Goal: Task Accomplishment & Management: Manage account settings

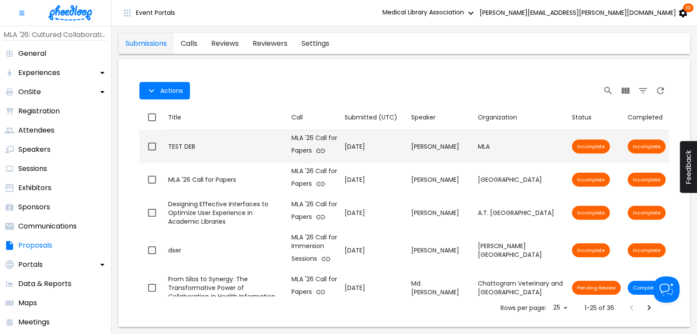
click at [189, 144] on div "TEST DEB" at bounding box center [226, 146] width 116 height 9
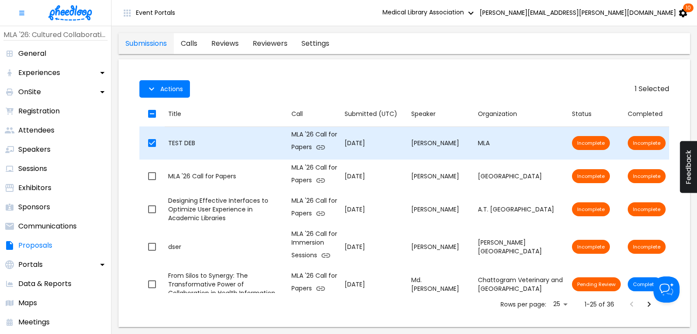
checkbox input "true"
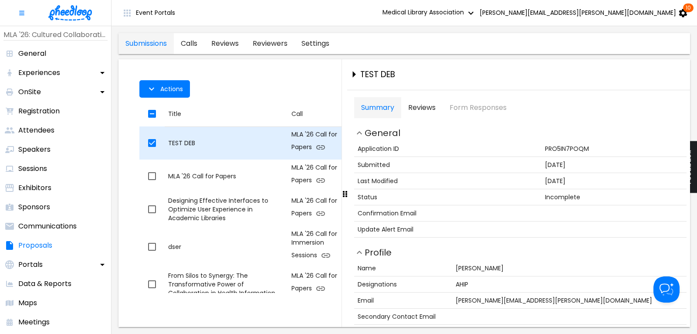
click at [239, 135] on td "Title TEST DEB" at bounding box center [226, 142] width 123 height 33
click at [241, 133] on td "Title TEST DEB" at bounding box center [226, 142] width 123 height 33
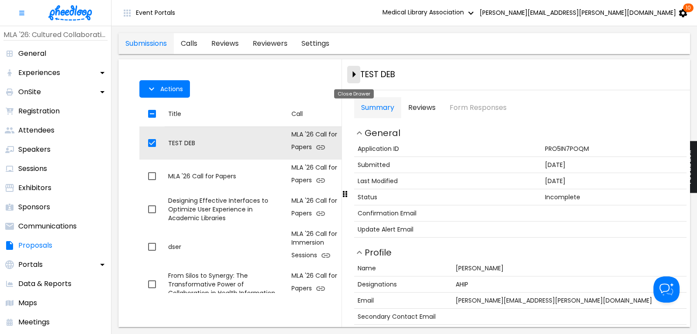
click at [352, 73] on icon "close-drawer" at bounding box center [353, 74] width 15 height 15
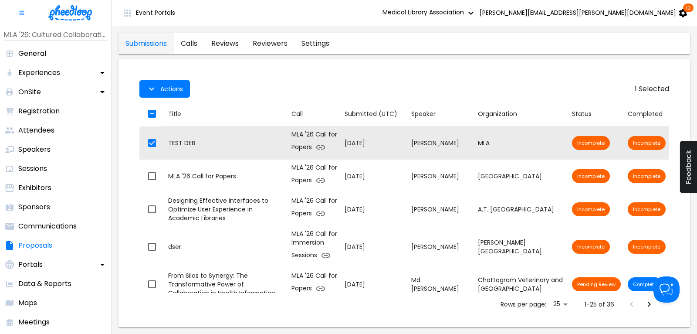
click at [68, 11] on img at bounding box center [70, 12] width 44 height 15
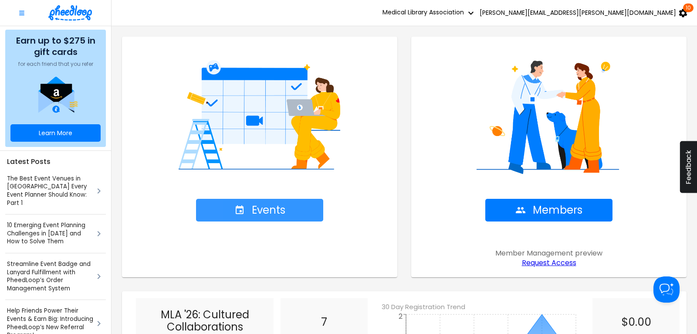
click at [270, 204] on span "Events" at bounding box center [259, 210] width 51 height 12
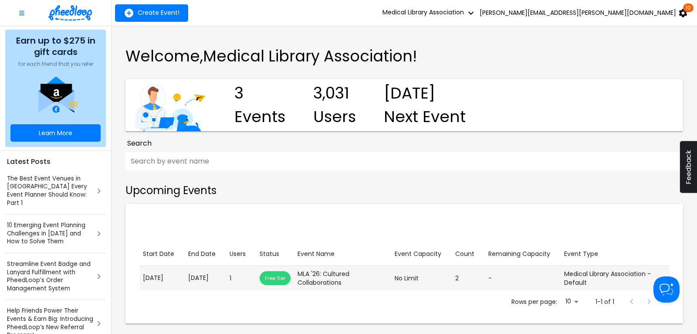
click at [214, 282] on p "[DATE]" at bounding box center [205, 277] width 34 height 9
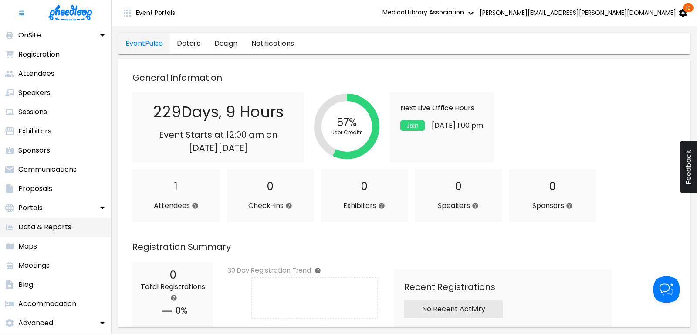
scroll to position [109, 0]
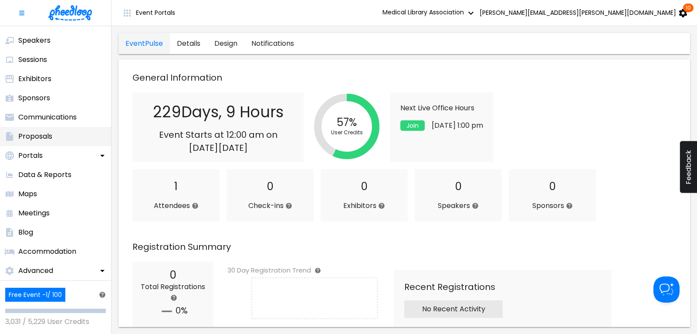
click at [38, 136] on p "Proposals" at bounding box center [35, 136] width 34 height 10
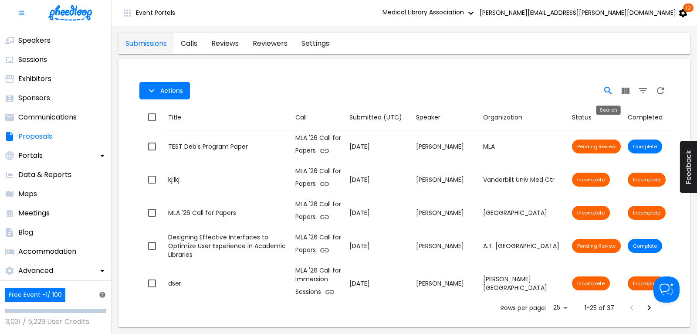
click at [606, 89] on icon "Search" at bounding box center [608, 90] width 10 height 10
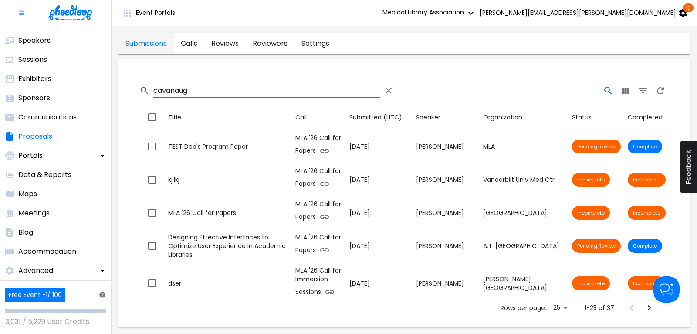
type input "cavanaug"
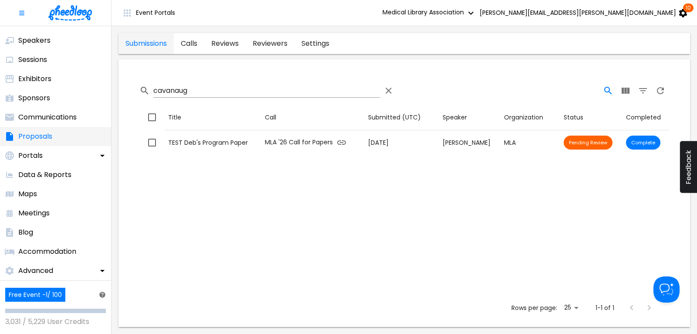
click at [43, 135] on p "Proposals" at bounding box center [35, 136] width 34 height 10
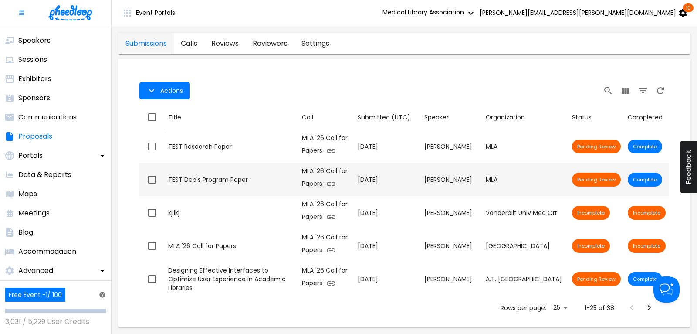
click at [199, 181] on div "TEST Deb's Program Paper" at bounding box center [231, 179] width 127 height 9
checkbox input "true"
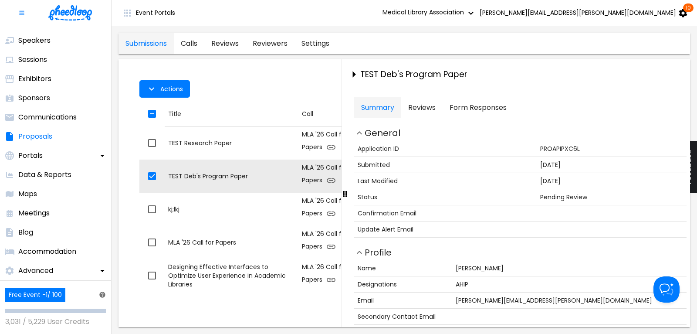
click at [470, 107] on Responses "Form Responses" at bounding box center [478, 107] width 71 height 21
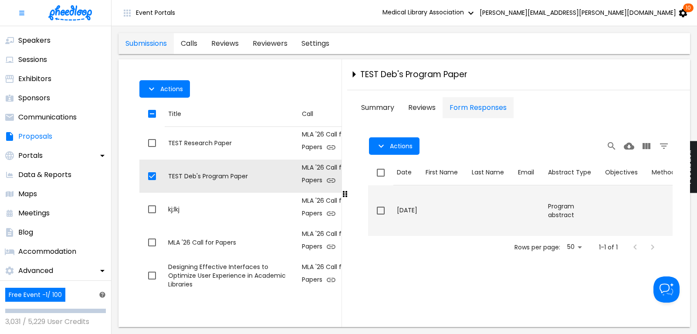
click at [380, 209] on input "checkbox" at bounding box center [381, 210] width 18 height 18
checkbox input "true"
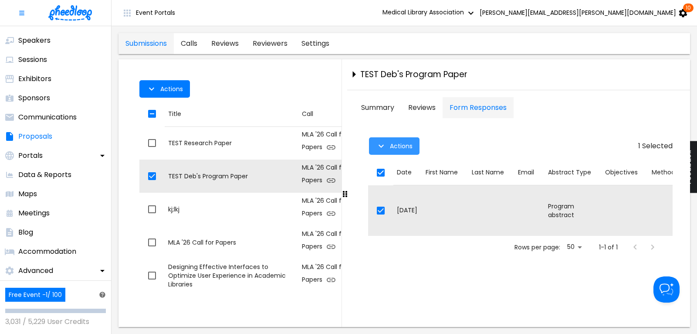
click at [395, 143] on span "Actions" at bounding box center [401, 145] width 23 height 7
click at [383, 169] on button "Edit" at bounding box center [387, 167] width 37 height 18
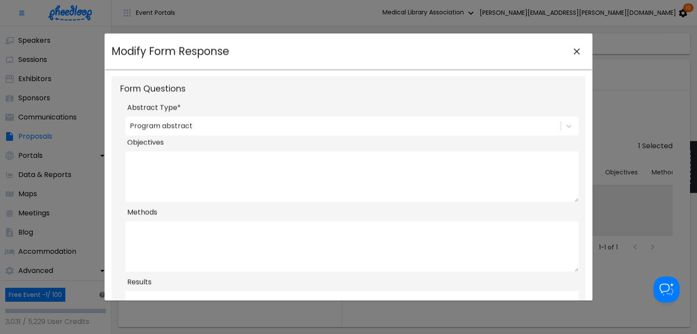
click at [578, 49] on icon "close-modal" at bounding box center [577, 51] width 10 height 10
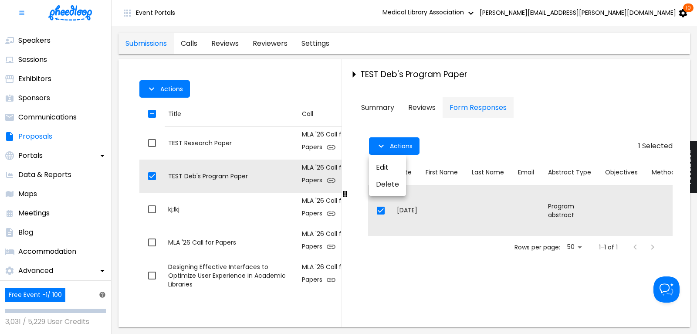
click at [498, 147] on div at bounding box center [348, 167] width 697 height 334
click at [51, 119] on p "Communications" at bounding box center [47, 117] width 58 height 10
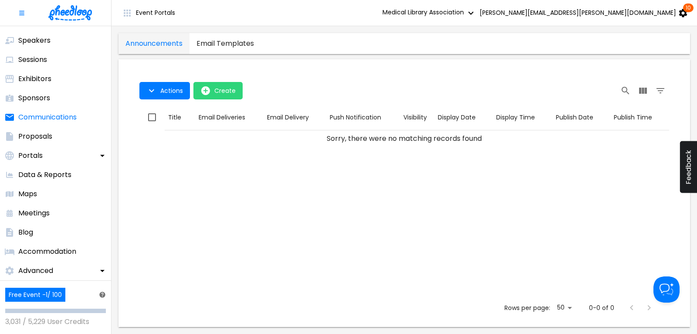
click at [224, 45] on templates "email templates" at bounding box center [225, 43] width 71 height 21
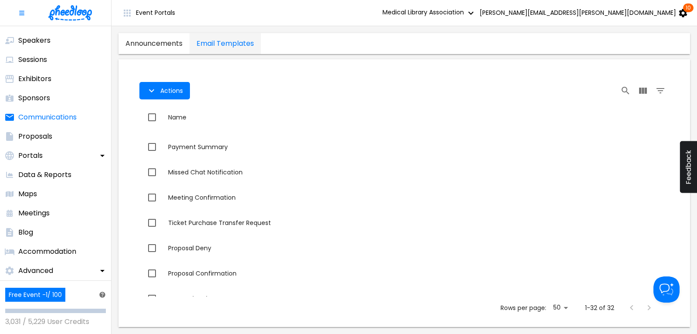
scroll to position [642, 0]
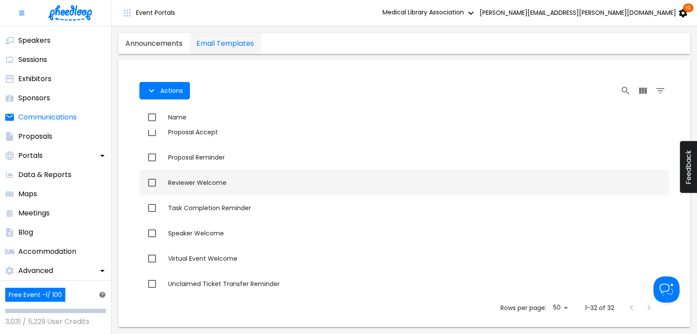
click at [222, 181] on div "Reviewer Welcome" at bounding box center [417, 182] width 498 height 9
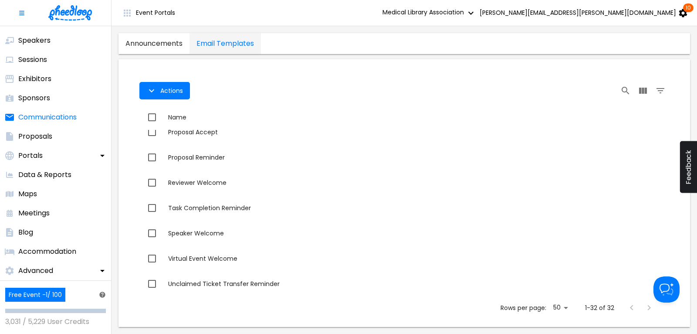
checkbox input "true"
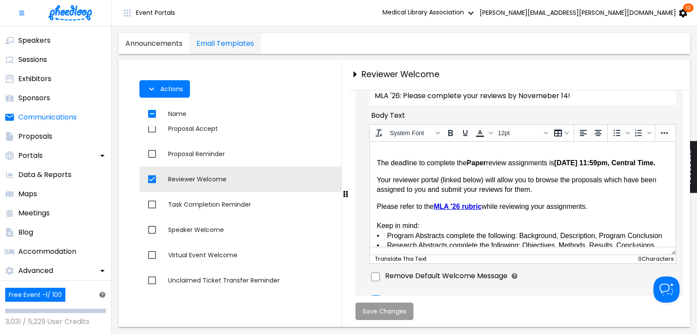
scroll to position [118, 0]
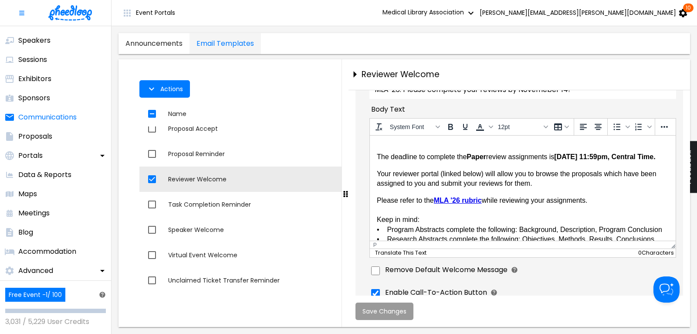
click at [376, 144] on p "The deadline to complete the Paper review assignments is [DATE] 11:59pm, Centra…" at bounding box center [522, 152] width 292 height 20
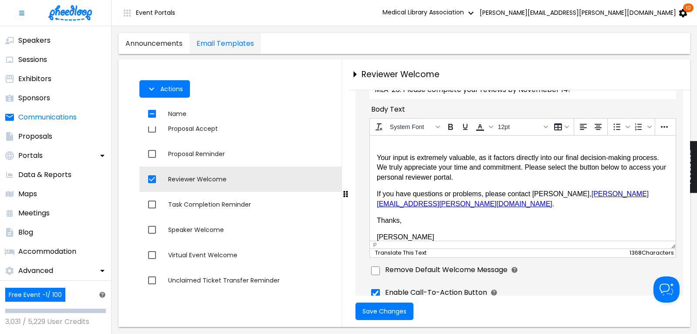
scroll to position [146, 0]
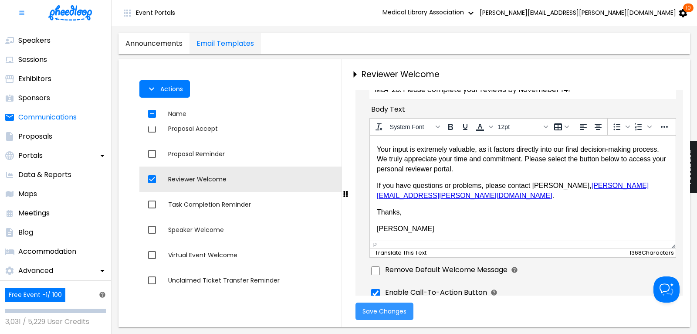
click at [391, 310] on span "Save Changes" at bounding box center [385, 311] width 44 height 7
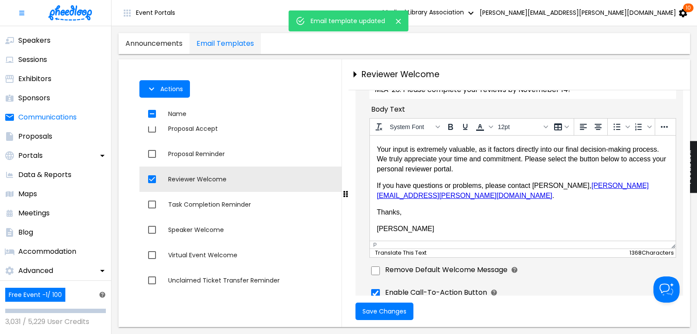
scroll to position [0, 0]
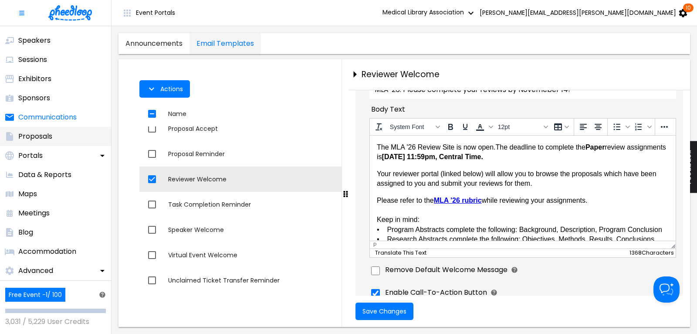
click at [40, 142] on li "Proposals" at bounding box center [55, 136] width 111 height 19
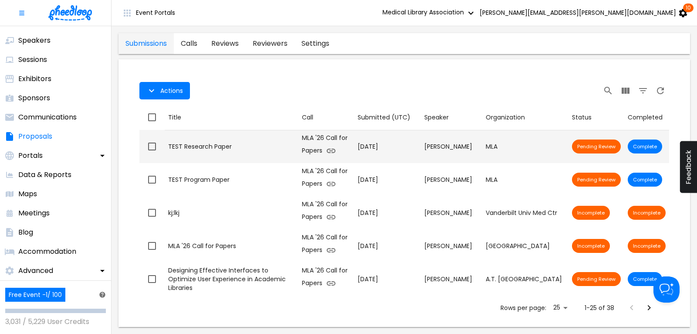
click at [147, 145] on input "checkbox" at bounding box center [152, 146] width 18 height 18
checkbox input "true"
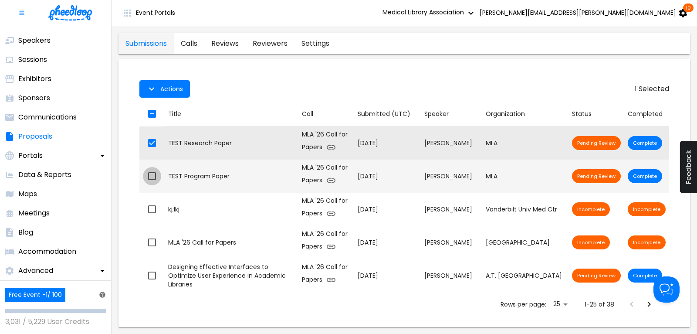
click at [150, 173] on input "checkbox" at bounding box center [152, 176] width 18 height 18
checkbox input "true"
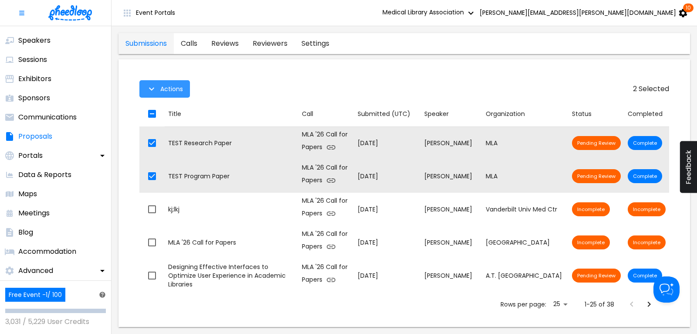
click at [169, 91] on span "Actions" at bounding box center [171, 88] width 23 height 7
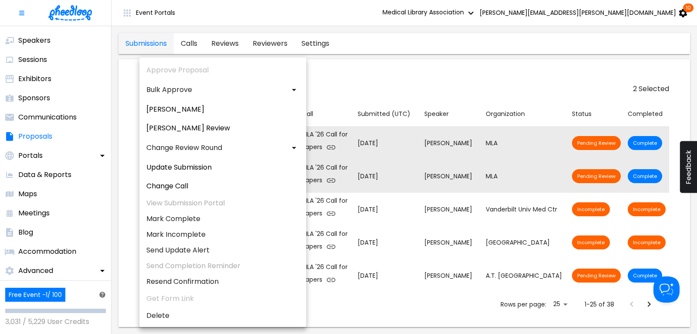
click at [346, 78] on div at bounding box center [348, 167] width 697 height 334
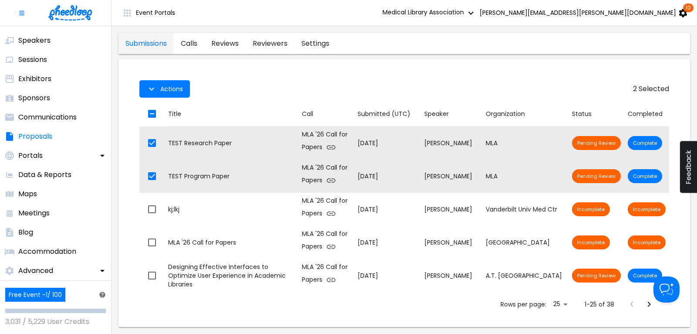
click at [273, 42] on link "reviewers" at bounding box center [270, 43] width 49 height 21
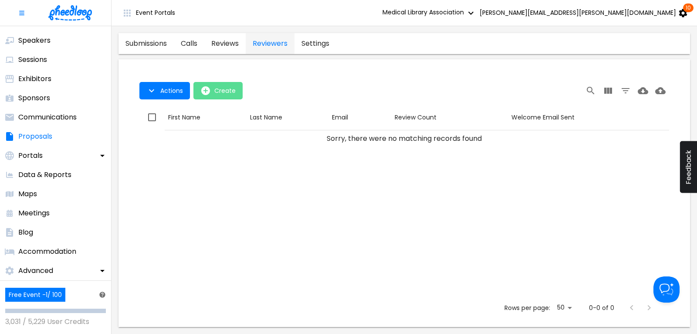
click at [204, 91] on icon "open-Create" at bounding box center [205, 90] width 9 height 9
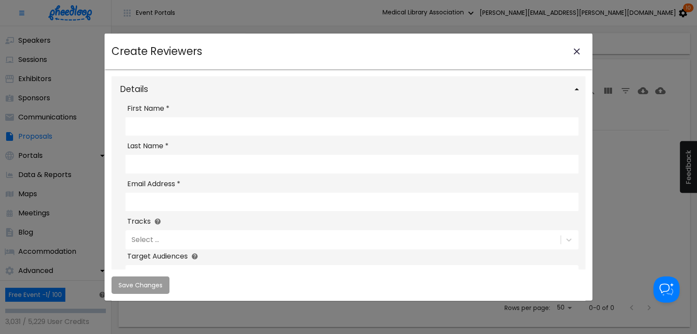
click at [167, 130] on input "First Name *" at bounding box center [351, 126] width 453 height 18
type input "[PERSON_NAME]"
type input "[PERSON_NAME][EMAIL_ADDRESS][PERSON_NAME][DOMAIN_NAME]"
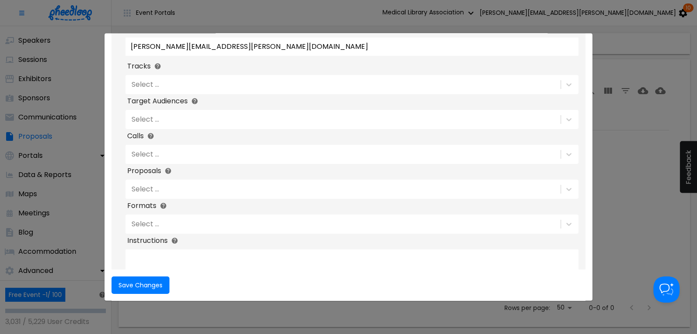
scroll to position [176, 0]
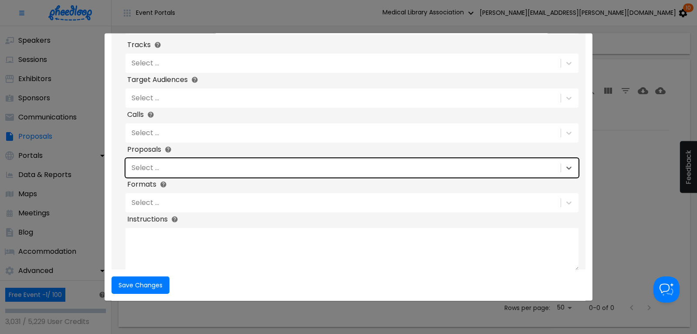
click at [166, 175] on div "Select ..." at bounding box center [342, 167] width 434 height 15
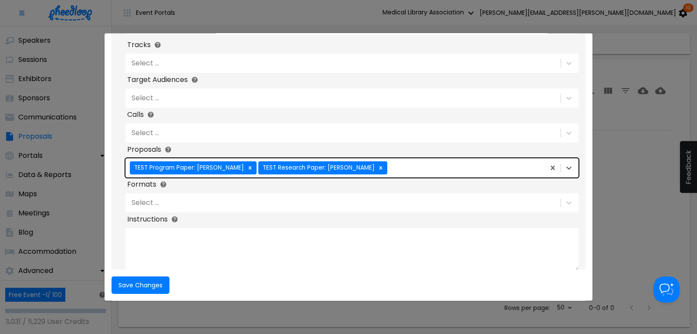
scroll to position [330, 0]
click at [115, 285] on button "Save Changes" at bounding box center [141, 284] width 58 height 17
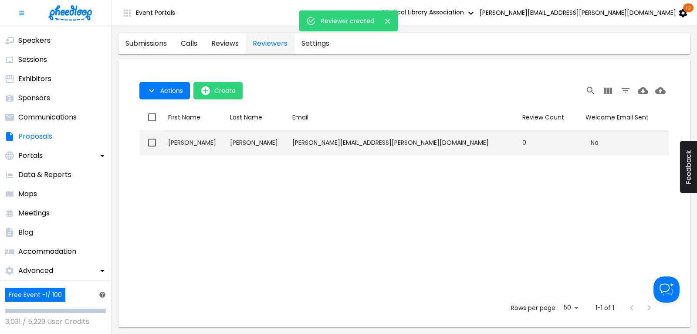
click at [152, 142] on input "checkbox" at bounding box center [152, 142] width 18 height 18
checkbox input "true"
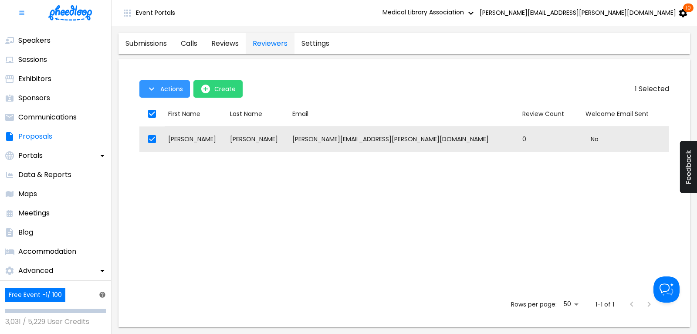
click at [162, 88] on span "Actions" at bounding box center [171, 88] width 23 height 7
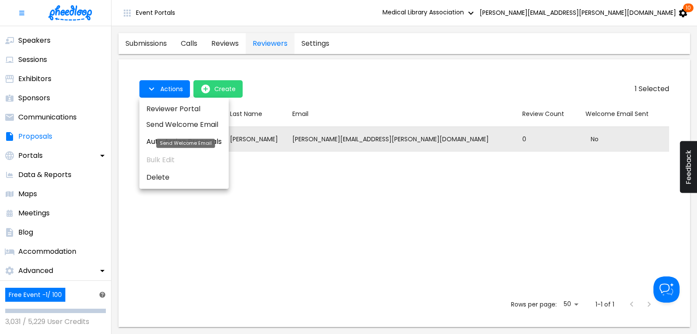
click at [175, 125] on li "Send Welcome Email" at bounding box center [183, 125] width 89 height 16
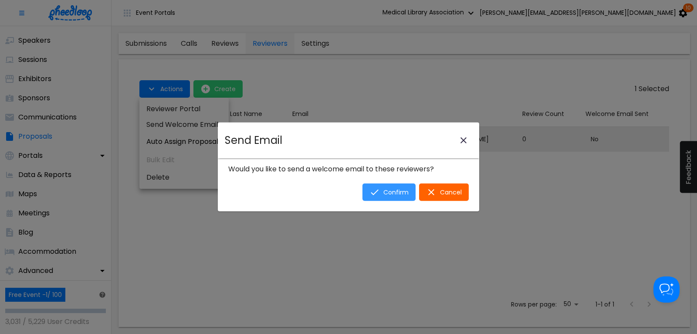
click at [395, 192] on span "Confirm" at bounding box center [395, 192] width 25 height 7
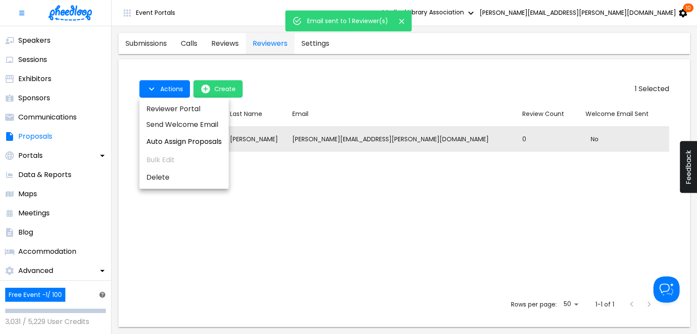
click at [350, 88] on div at bounding box center [348, 167] width 697 height 334
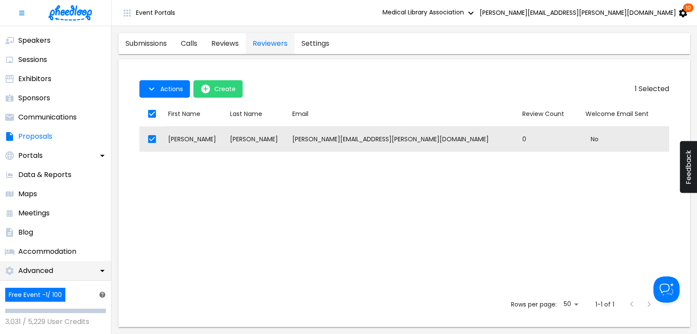
click at [37, 268] on p "Advanced" at bounding box center [35, 270] width 35 height 10
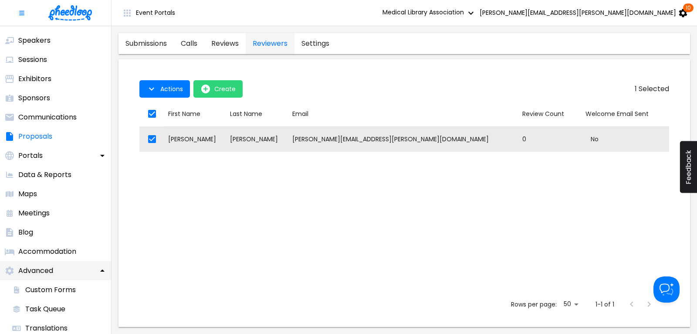
click at [37, 268] on p "Advanced" at bounding box center [35, 270] width 35 height 10
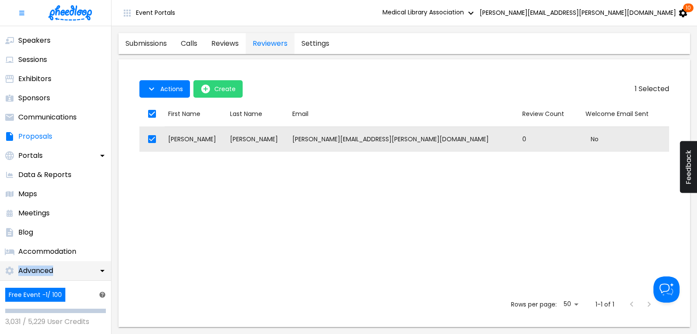
click at [37, 268] on p "Advanced" at bounding box center [35, 270] width 35 height 10
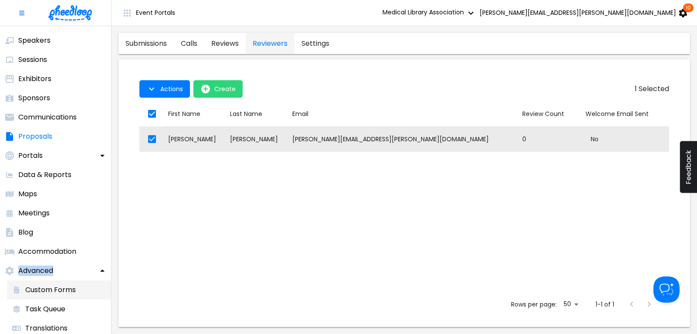
click at [47, 287] on p "Custom Forms" at bounding box center [50, 290] width 51 height 10
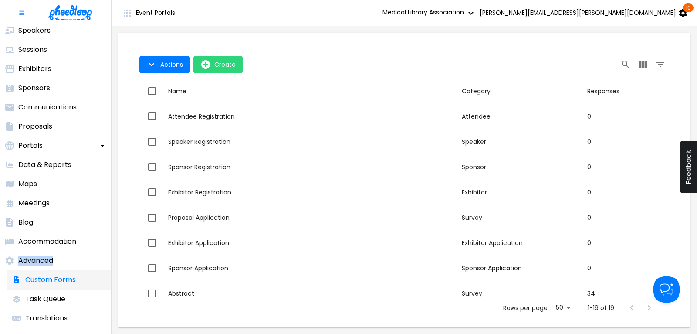
scroll to position [50, 0]
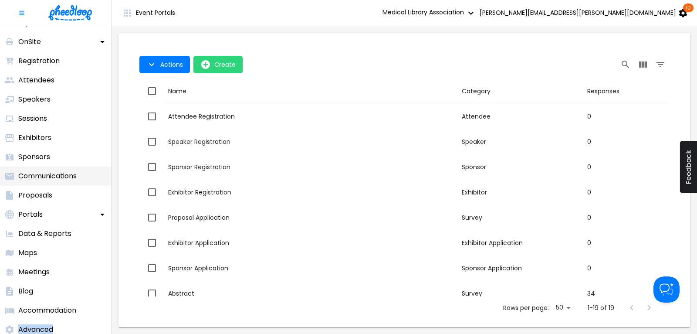
click at [63, 170] on li "Communications" at bounding box center [55, 175] width 111 height 19
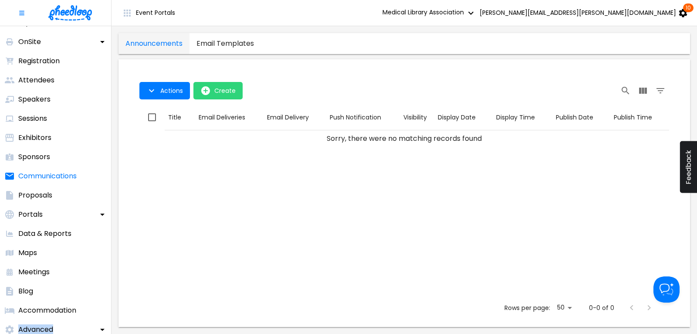
click at [238, 40] on templates "email templates" at bounding box center [225, 43] width 71 height 21
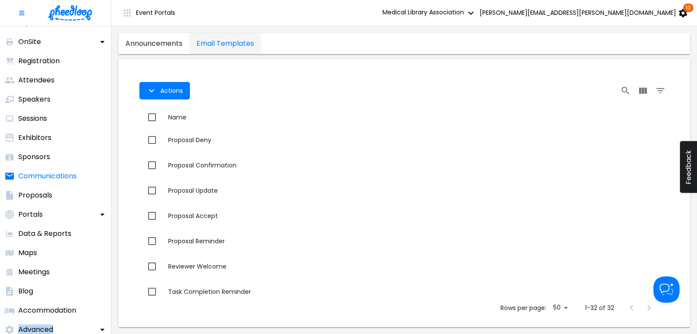
scroll to position [642, 0]
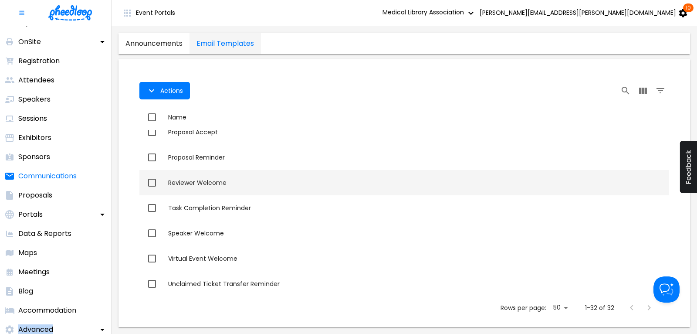
click at [215, 183] on div "Reviewer Welcome" at bounding box center [417, 182] width 498 height 9
checkbox input "true"
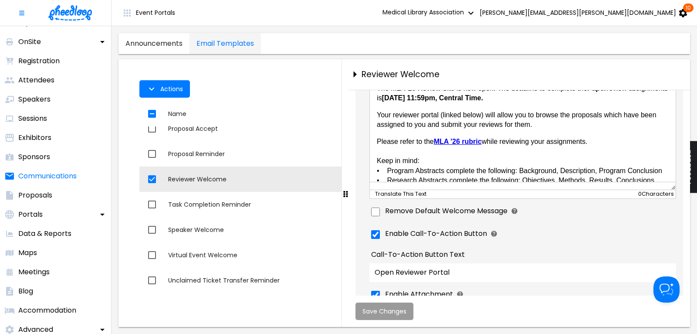
scroll to position [46, 0]
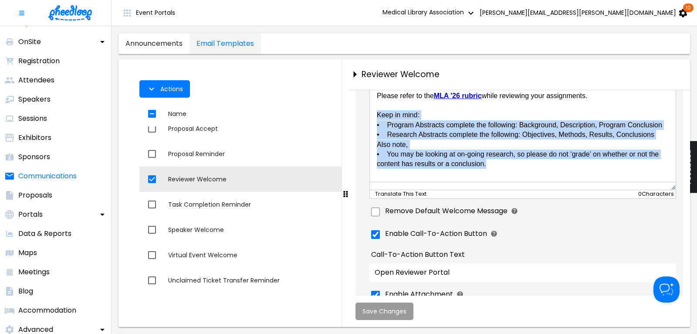
drag, startPoint x: 492, startPoint y: 164, endPoint x: 373, endPoint y: 117, distance: 127.5
click at [373, 117] on html "The MLA '26 Review Site is now open. The deadline to complete the Paper review …" at bounding box center [522, 156] width 306 height 251
copy body "Keep in mind: • Program Abstracts complete the following: Background, Descripti…"
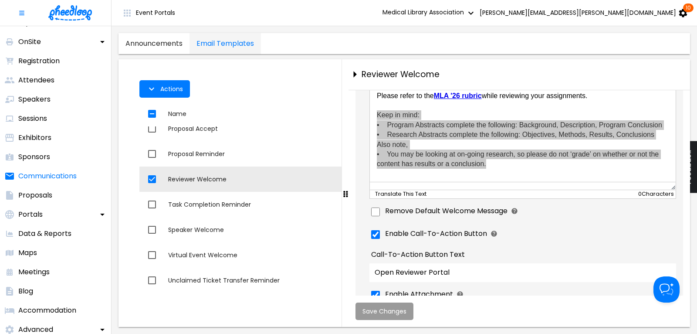
click at [622, 72] on div "Reviewer Welcome" at bounding box center [526, 75] width 329 height 10
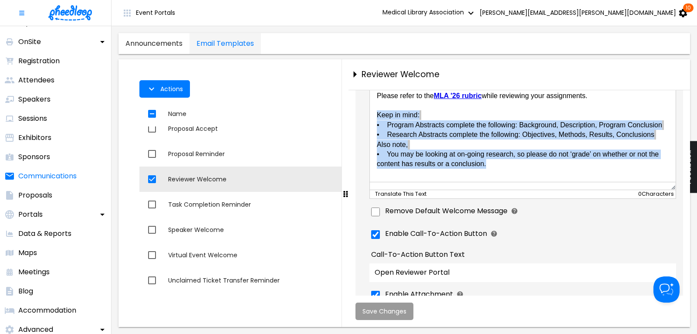
click at [509, 166] on body "The MLA '26 Review Site is now open. The deadline to complete the Paper review …" at bounding box center [522, 156] width 292 height 237
drag, startPoint x: 497, startPoint y: 167, endPoint x: 373, endPoint y: 116, distance: 134.8
click at [373, 116] on html "The MLA '26 Review Site is now open. The deadline to complete the Paper review …" at bounding box center [522, 156] width 306 height 251
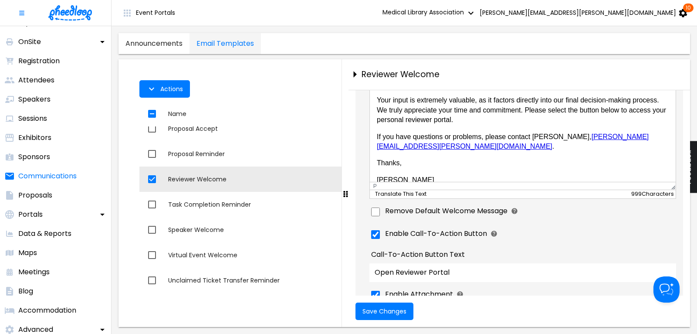
scroll to position [77, 0]
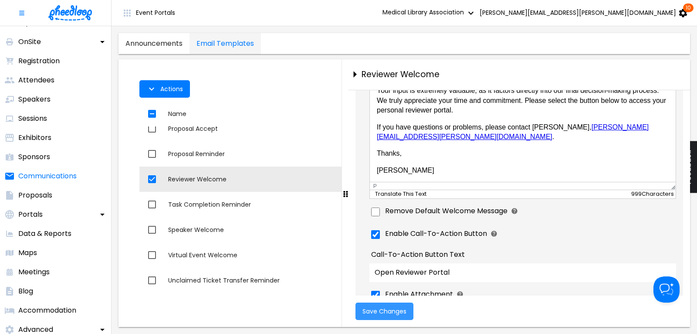
click at [391, 304] on button "Save Changes" at bounding box center [385, 310] width 58 height 17
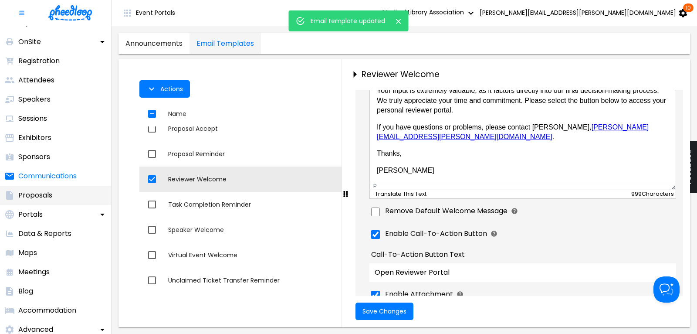
click at [33, 195] on p "Proposals" at bounding box center [35, 195] width 34 height 10
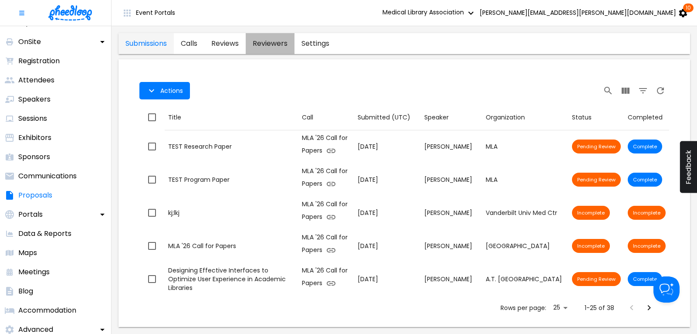
click at [270, 45] on link "reviewers" at bounding box center [270, 43] width 49 height 21
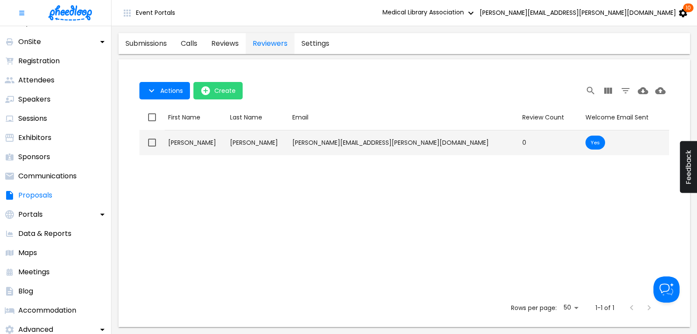
click at [180, 142] on div "[PERSON_NAME]" at bounding box center [195, 142] width 55 height 9
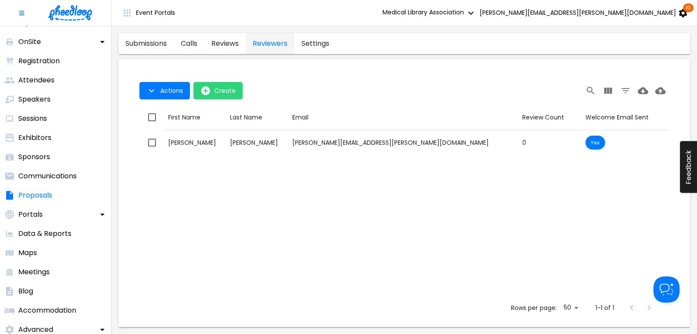
checkbox input "true"
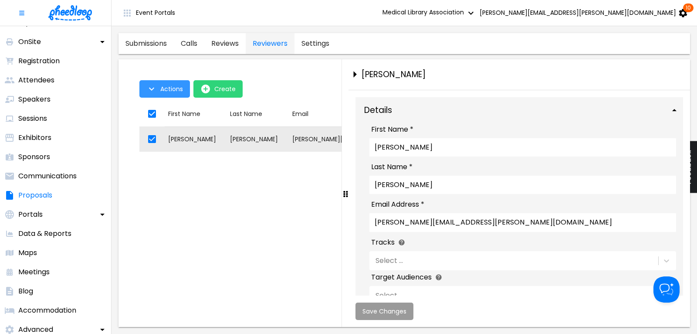
click at [168, 92] on span "Actions" at bounding box center [171, 88] width 23 height 7
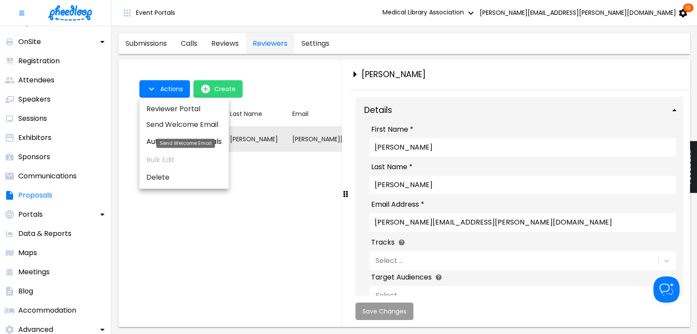
click at [171, 123] on li "Send Welcome Email" at bounding box center [183, 125] width 89 height 16
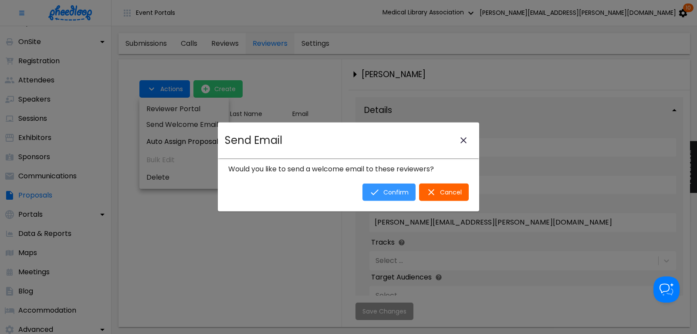
click at [392, 194] on span "Confirm" at bounding box center [395, 192] width 25 height 7
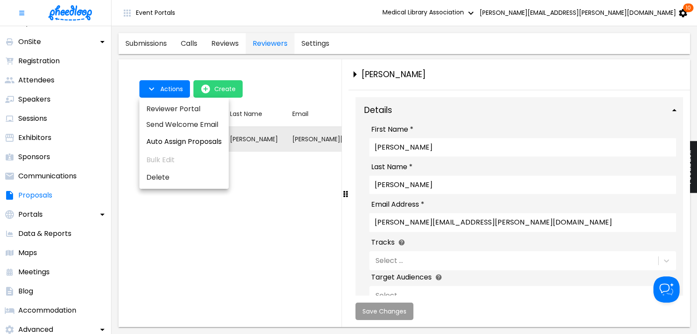
click at [55, 171] on div at bounding box center [348, 167] width 697 height 334
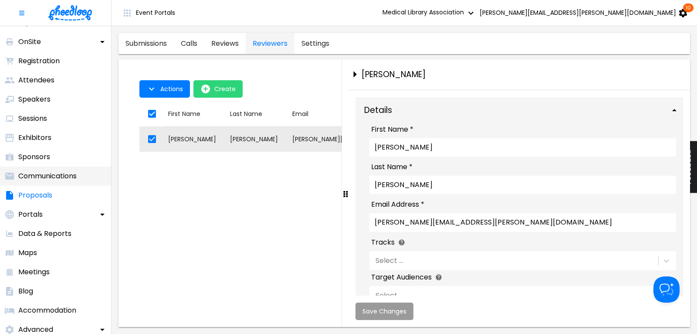
click at [56, 175] on p "Communications" at bounding box center [47, 176] width 58 height 10
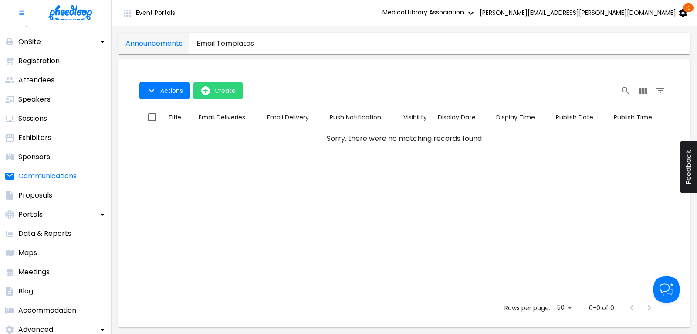
click at [240, 45] on templates "email templates" at bounding box center [225, 43] width 71 height 21
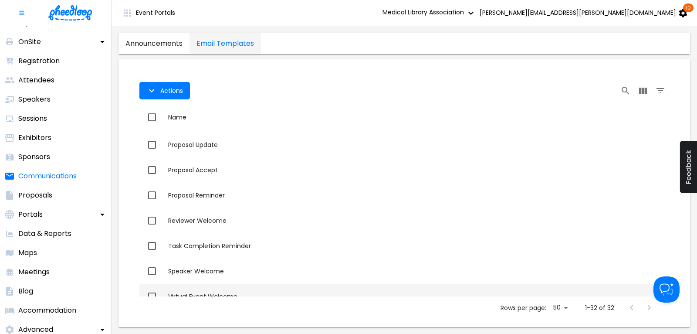
scroll to position [642, 0]
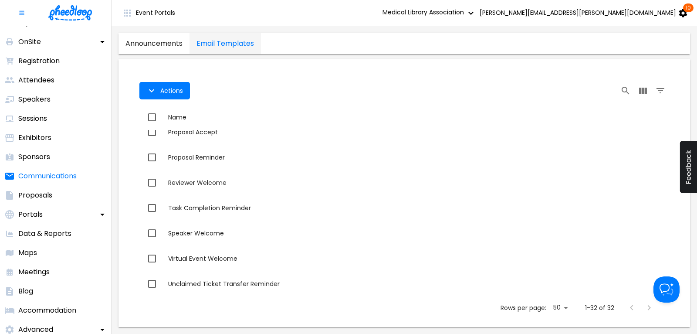
drag, startPoint x: 191, startPoint y: 180, endPoint x: 345, endPoint y: 214, distance: 157.8
click at [191, 180] on div "Reviewer Welcome" at bounding box center [417, 182] width 498 height 9
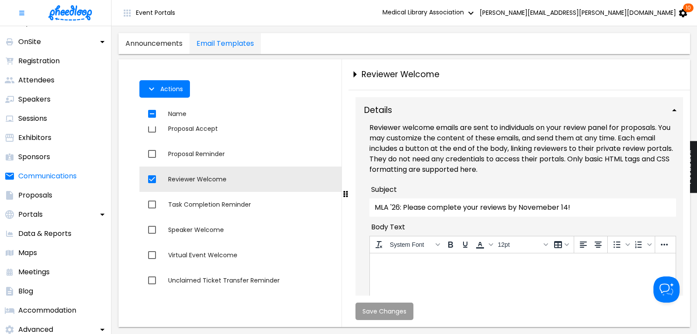
checkbox input "true"
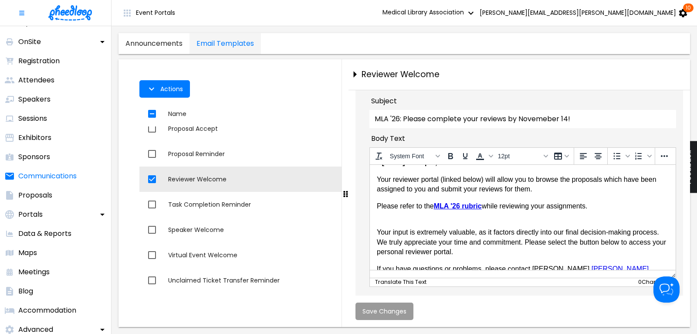
scroll to position [46, 0]
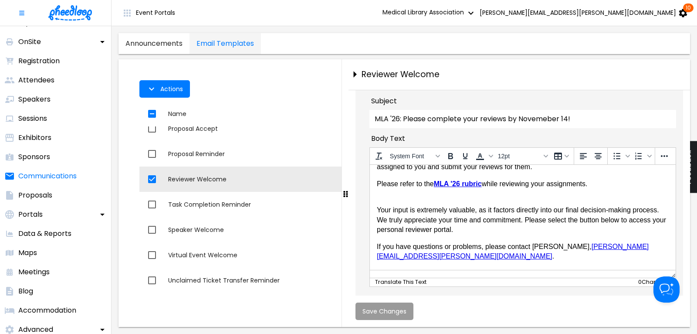
click at [378, 209] on p "Your input is extremely valuable, as it factors directly into our final decisio…" at bounding box center [522, 219] width 292 height 29
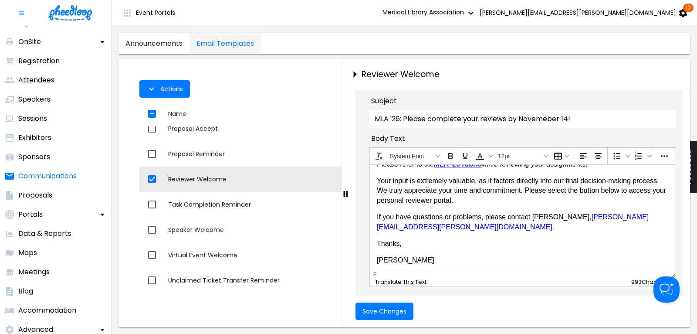
scroll to position [68, 0]
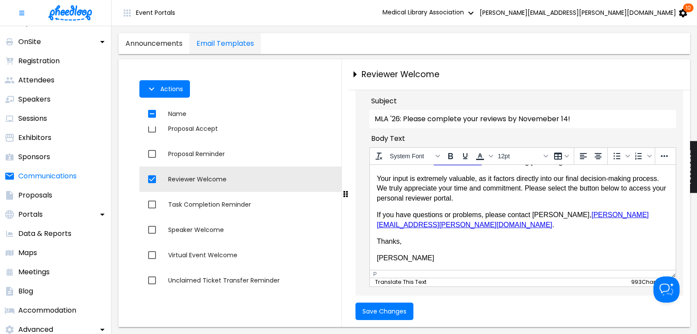
drag, startPoint x: 395, startPoint y: 311, endPoint x: 399, endPoint y: 307, distance: 5.6
click at [395, 309] on span "Save Changes" at bounding box center [385, 311] width 44 height 7
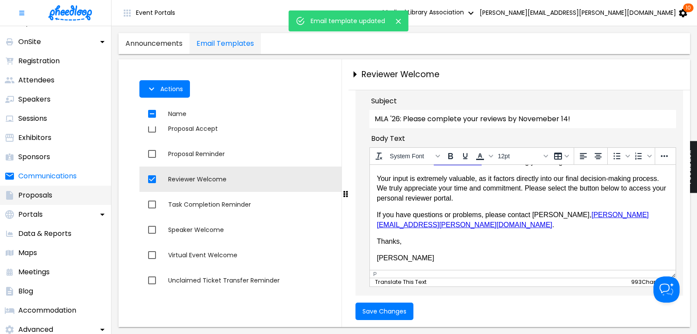
click at [34, 193] on p "Proposals" at bounding box center [35, 195] width 34 height 10
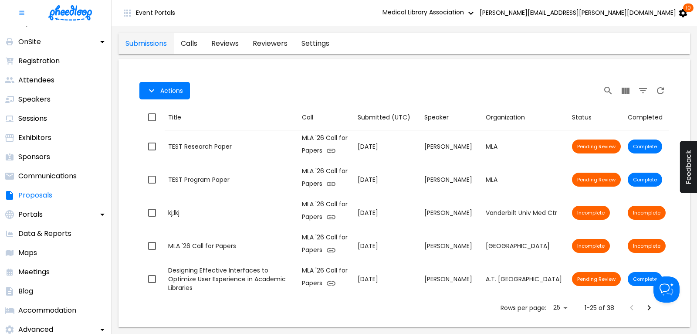
click at [271, 44] on link "reviewers" at bounding box center [270, 43] width 49 height 21
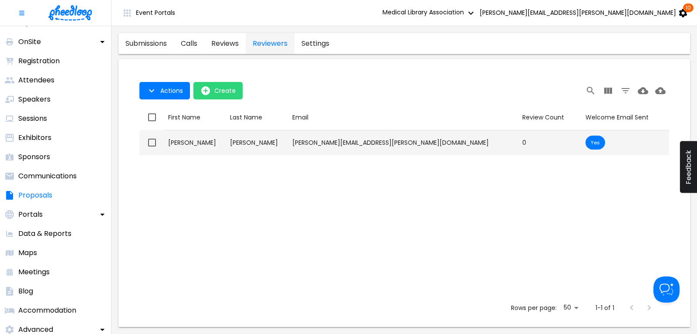
click at [175, 140] on div "[PERSON_NAME]" at bounding box center [195, 142] width 55 height 9
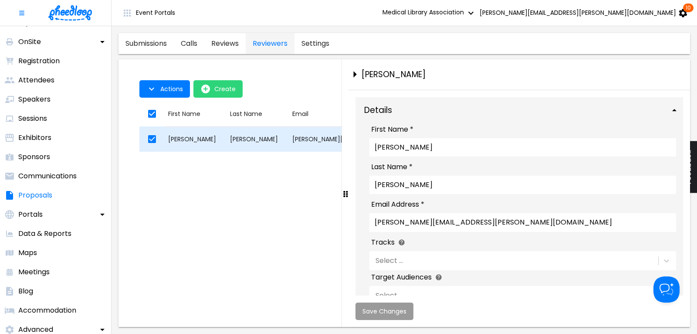
checkbox input "true"
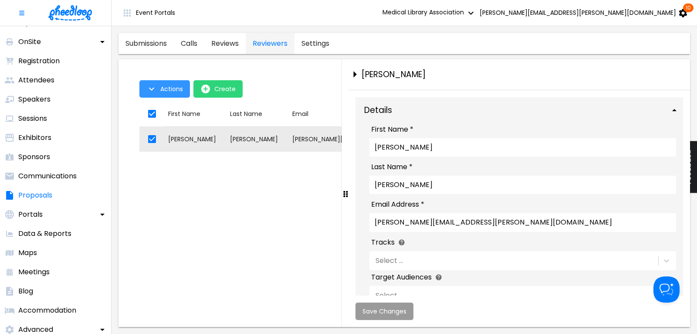
click at [171, 89] on span "Actions" at bounding box center [171, 88] width 23 height 7
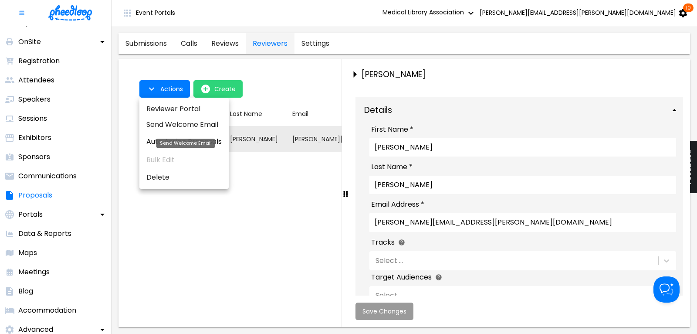
click at [173, 125] on li "Send Welcome Email" at bounding box center [183, 125] width 89 height 16
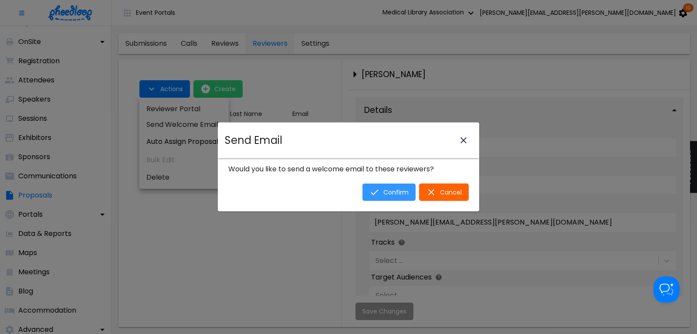
click at [391, 191] on span "Confirm" at bounding box center [395, 192] width 25 height 7
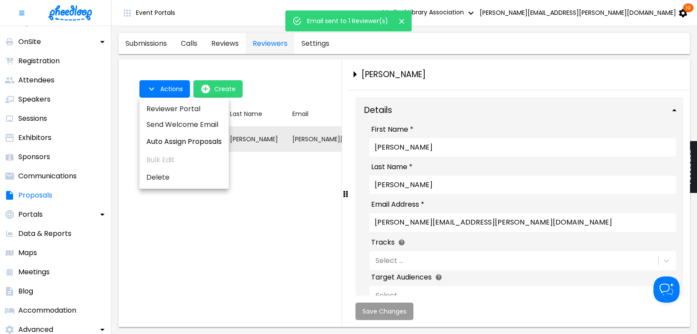
click at [25, 199] on div at bounding box center [348, 167] width 697 height 334
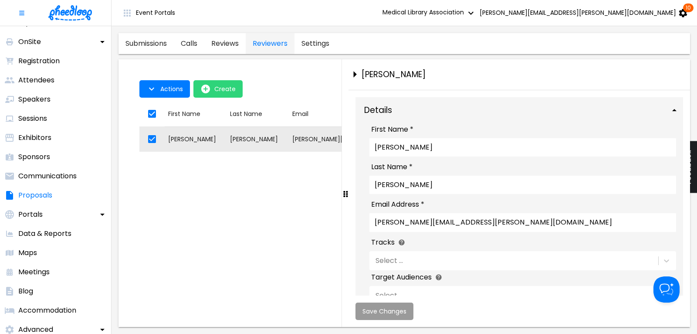
click at [30, 194] on p "Proposals" at bounding box center [35, 195] width 34 height 10
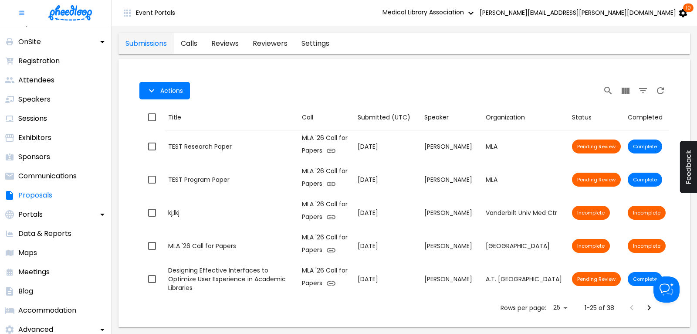
click at [274, 41] on link "reviewers" at bounding box center [270, 43] width 49 height 21
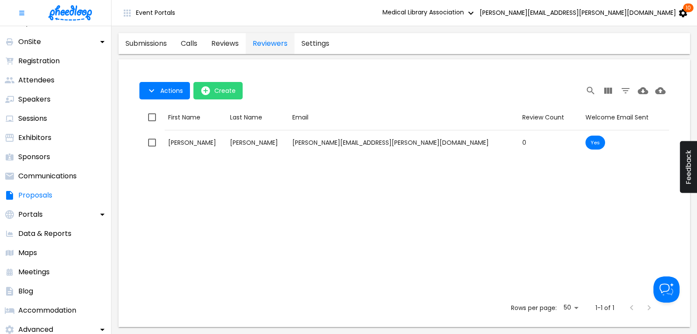
click at [219, 40] on link "reviews" at bounding box center [224, 43] width 41 height 21
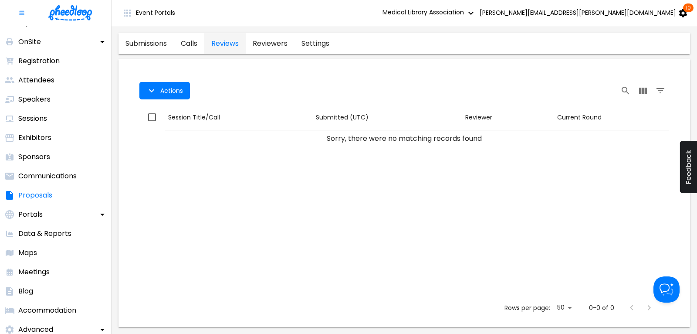
click at [283, 41] on link "reviewers" at bounding box center [270, 43] width 49 height 21
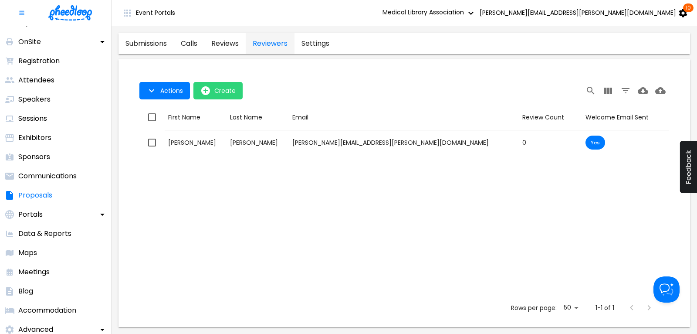
click at [194, 43] on link "calls" at bounding box center [189, 43] width 30 height 21
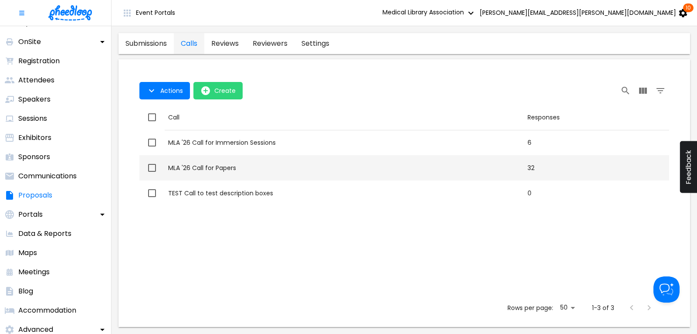
click at [234, 167] on div "MLA '26 Call for Papers" at bounding box center [344, 167] width 352 height 9
checkbox input "true"
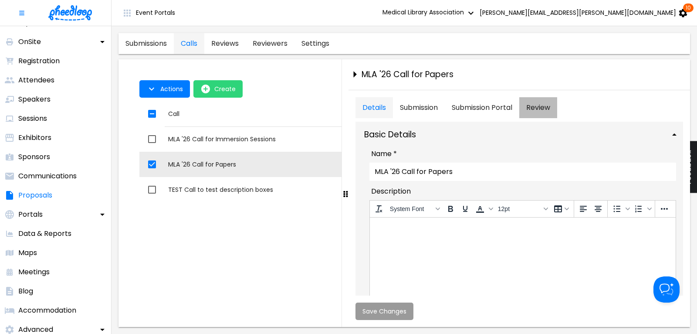
click at [549, 104] on button "Review" at bounding box center [538, 107] width 38 height 21
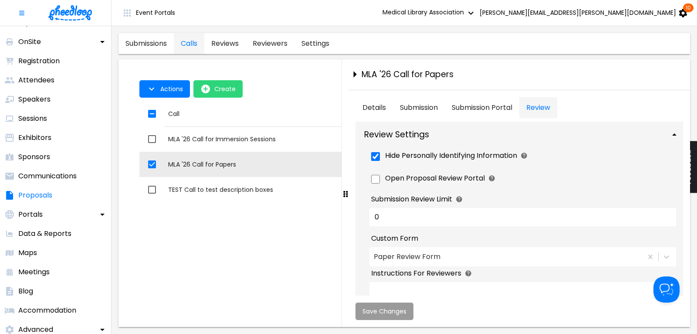
click at [438, 176] on span "Open Proposal Review Portal" at bounding box center [435, 178] width 100 height 10
click at [380, 176] on input "Open Proposal Review Portal" at bounding box center [375, 179] width 9 height 9
checkbox input "true"
click at [392, 315] on button "Save Changes" at bounding box center [385, 310] width 58 height 17
